Goal: Information Seeking & Learning: Learn about a topic

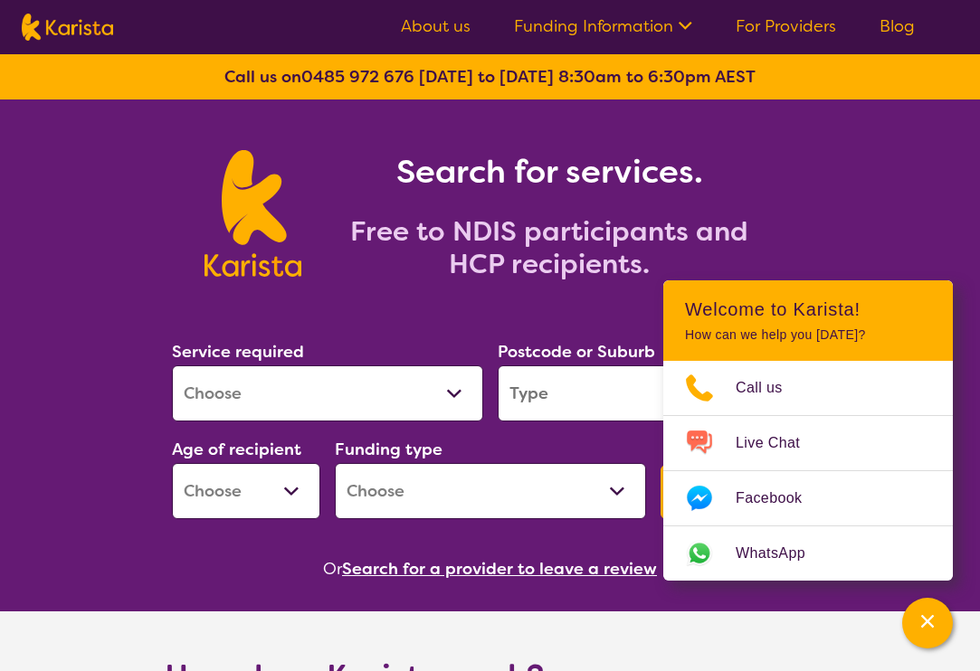
select select "Respite"
click at [549, 397] on input "search" at bounding box center [653, 393] width 311 height 56
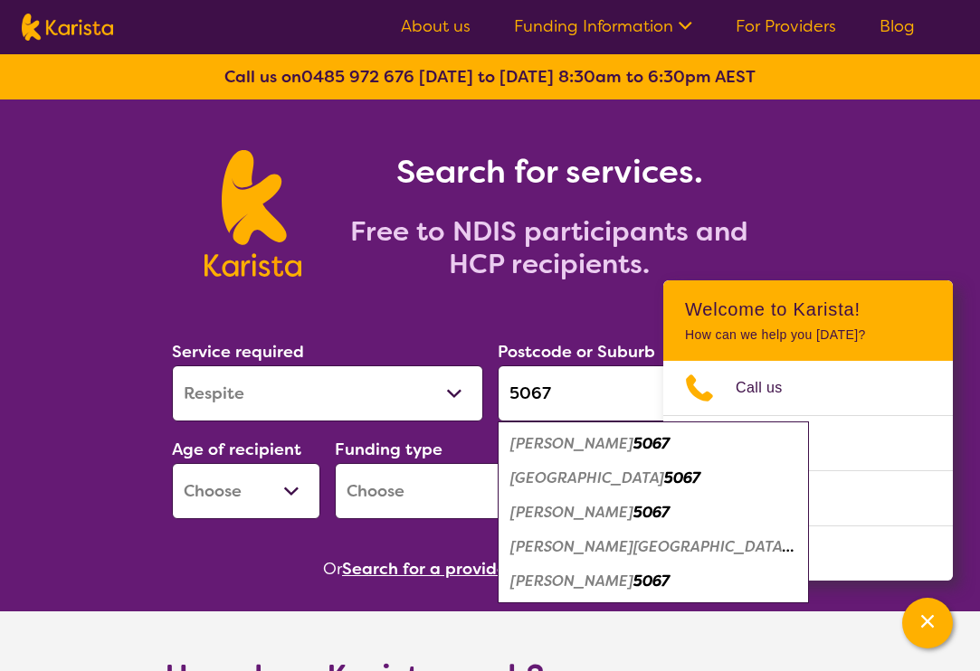
type input "5067"
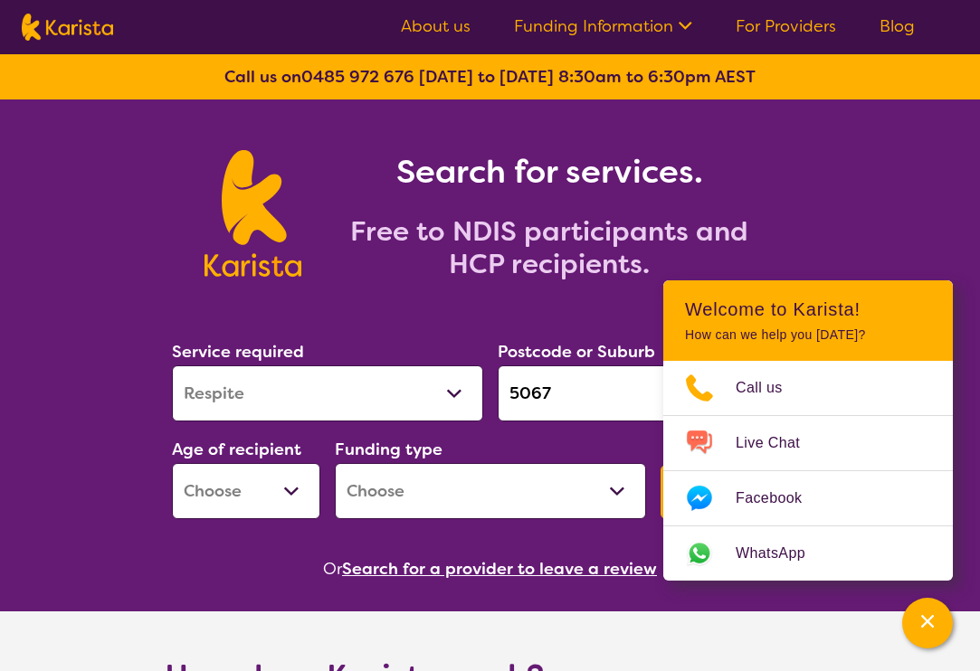
select select "AG"
select select "NDIS"
click at [529, 562] on button "Search for a provider to leave a review" at bounding box center [499, 568] width 315 height 27
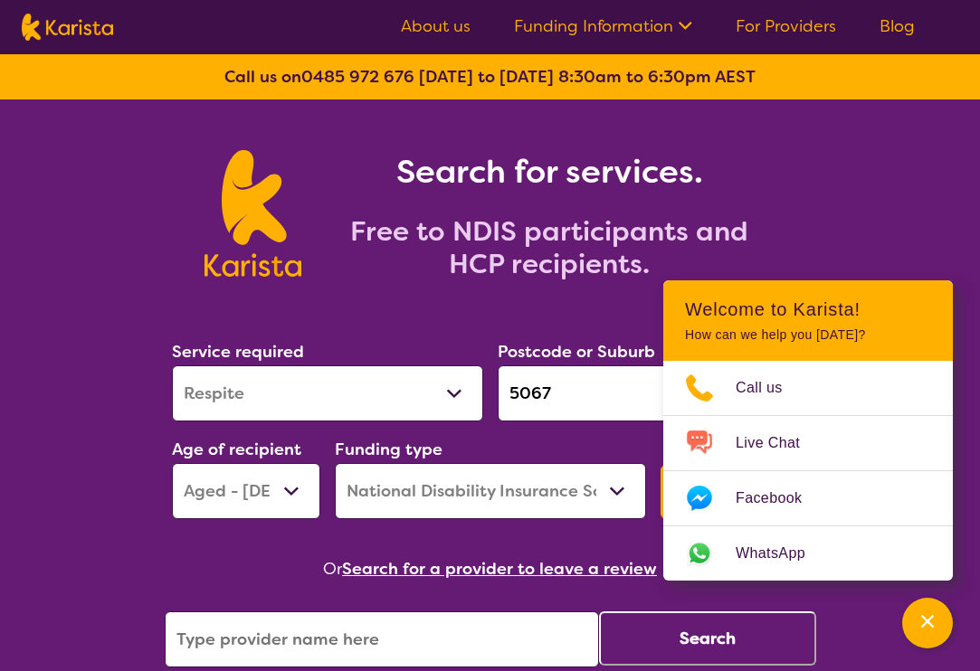
click at [928, 614] on icon "Channel Menu" at bounding box center [927, 621] width 18 height 18
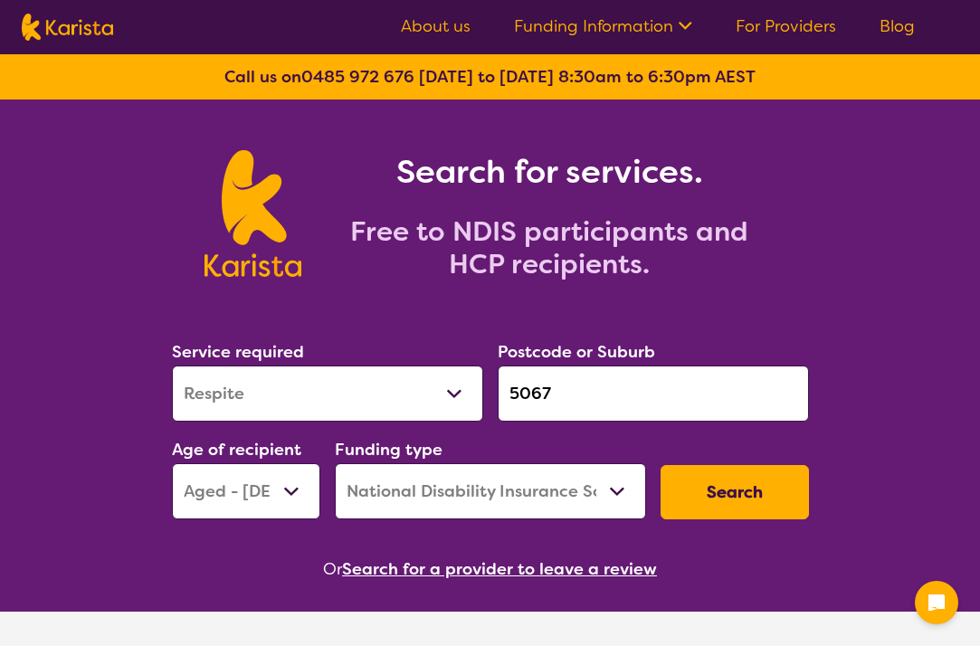
select select "Respite"
select select "AG"
select select "NDIS"
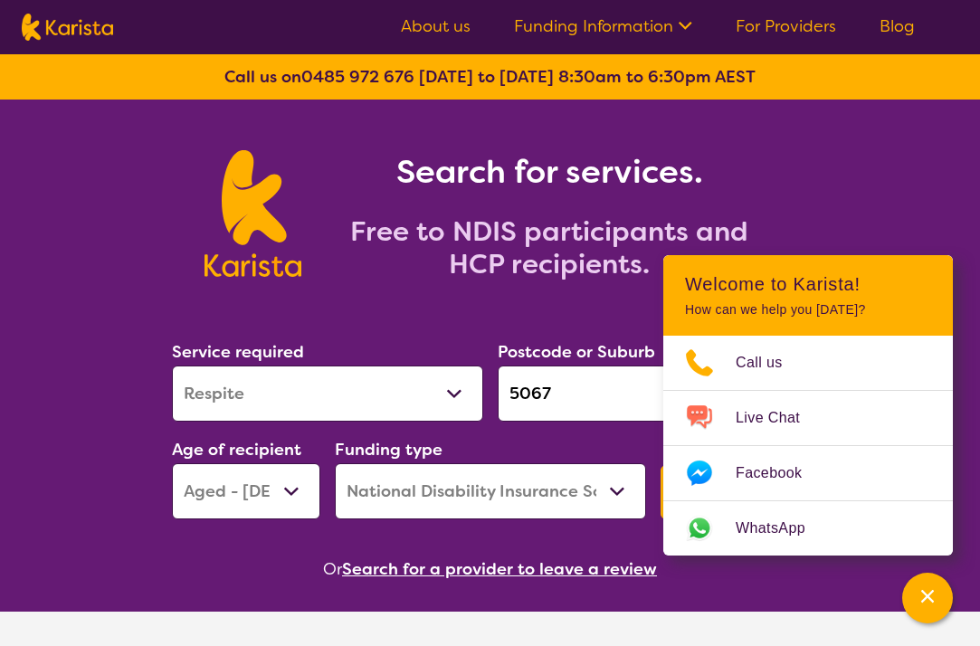
drag, startPoint x: 564, startPoint y: 392, endPoint x: 491, endPoint y: 392, distance: 72.4
click at [491, 392] on div "Postcode or Suburb 5067" at bounding box center [653, 380] width 326 height 98
select select
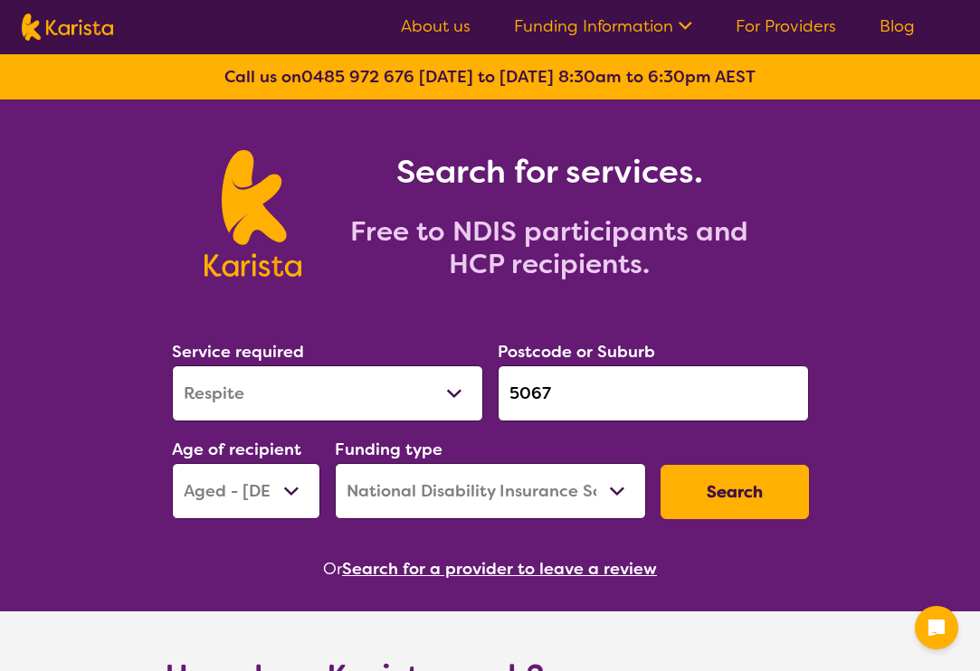
select select "Respite"
select select "AG"
select select "NDIS"
